Goal: Information Seeking & Learning: Find specific fact

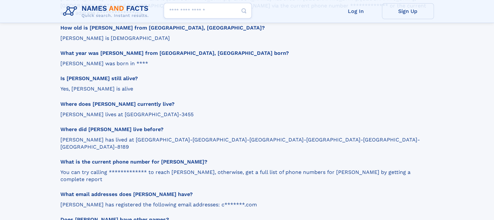
scroll to position [701, 0]
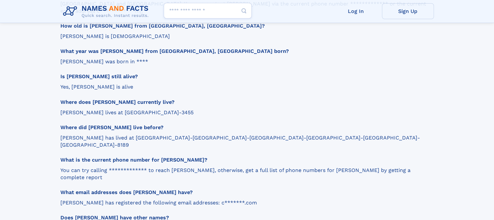
click at [131, 134] on p "Carmen has lived at Deerfield Beach, FL 33441-7720, Boca Raton, FL 33433-8135, …" at bounding box center [243, 141] width 367 height 14
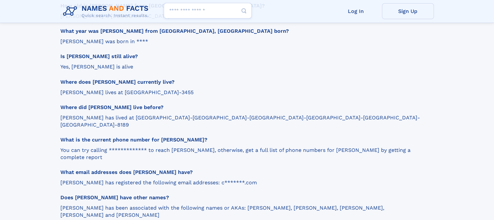
scroll to position [708, 0]
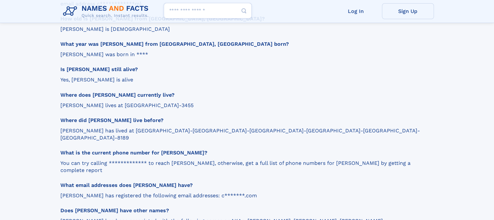
click at [147, 102] on p "Carmen lives at Boca Raton, FL 33434-3455" at bounding box center [243, 105] width 367 height 7
click at [145, 92] on h3 "Where does Carmen G Lazzo currently live?" at bounding box center [243, 95] width 367 height 7
click at [166, 102] on p "Carmen lives at Boca Raton, FL 33434-3455" at bounding box center [243, 105] width 367 height 7
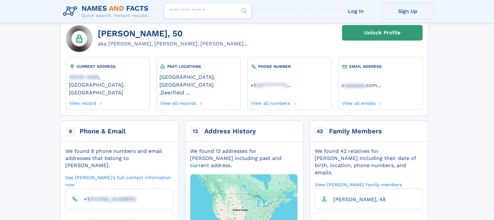
scroll to position [39, 0]
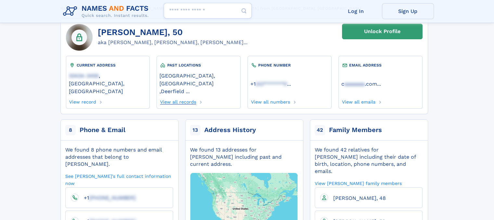
click at [174, 97] on link "View all records" at bounding box center [177, 100] width 37 height 7
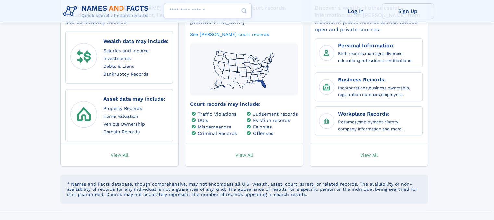
scroll to position [389, 0]
